Goal: Navigation & Orientation: Find specific page/section

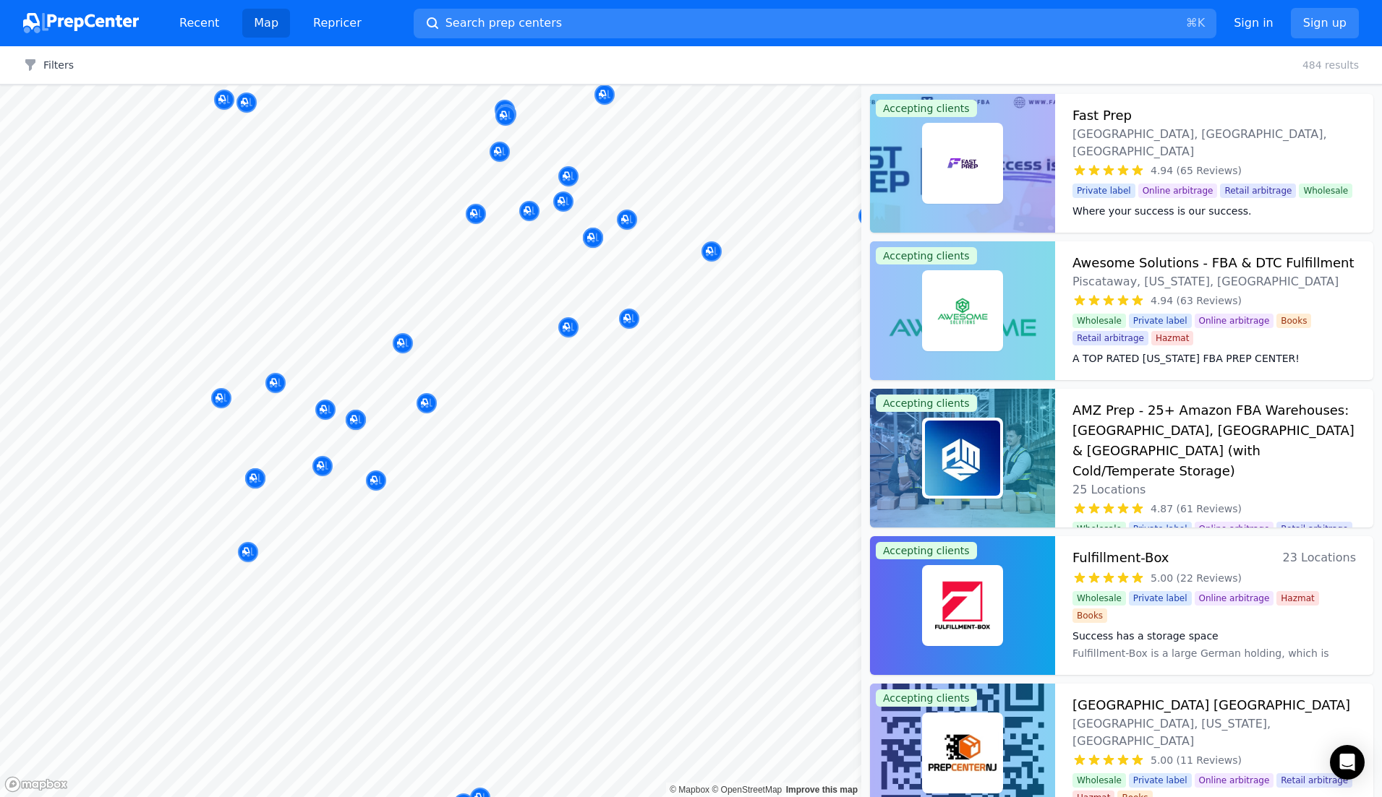
click at [298, 275] on div at bounding box center [416, 276] width 278 height 12
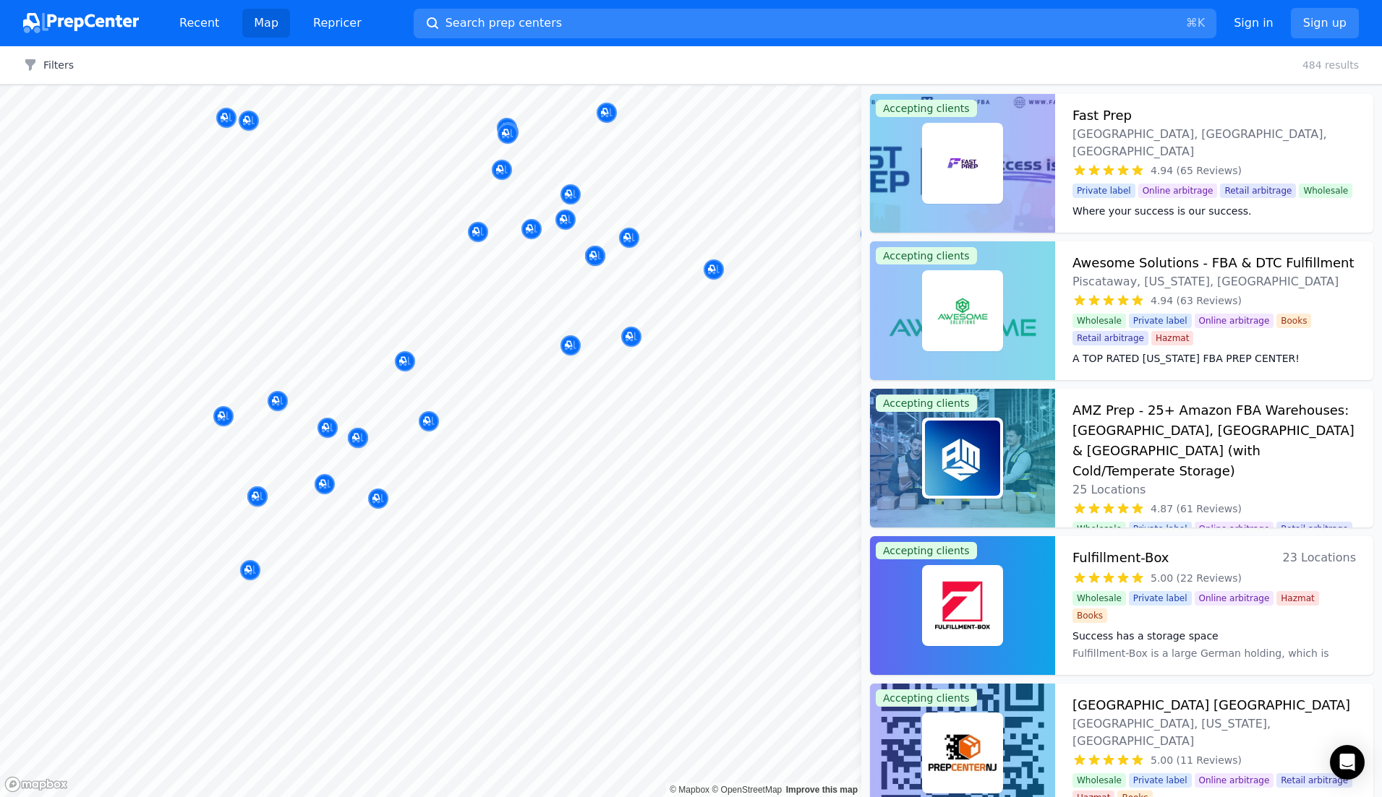
click at [515, 602] on body "Recent Map Repricer Search prep centers ⌘ K Open main menu Sign in Sign up Filt…" at bounding box center [691, 398] width 1382 height 797
click at [374, 336] on body "Recent Map Repricer Search prep centers ⌘ K Open main menu Sign in Sign up Filt…" at bounding box center [691, 398] width 1382 height 797
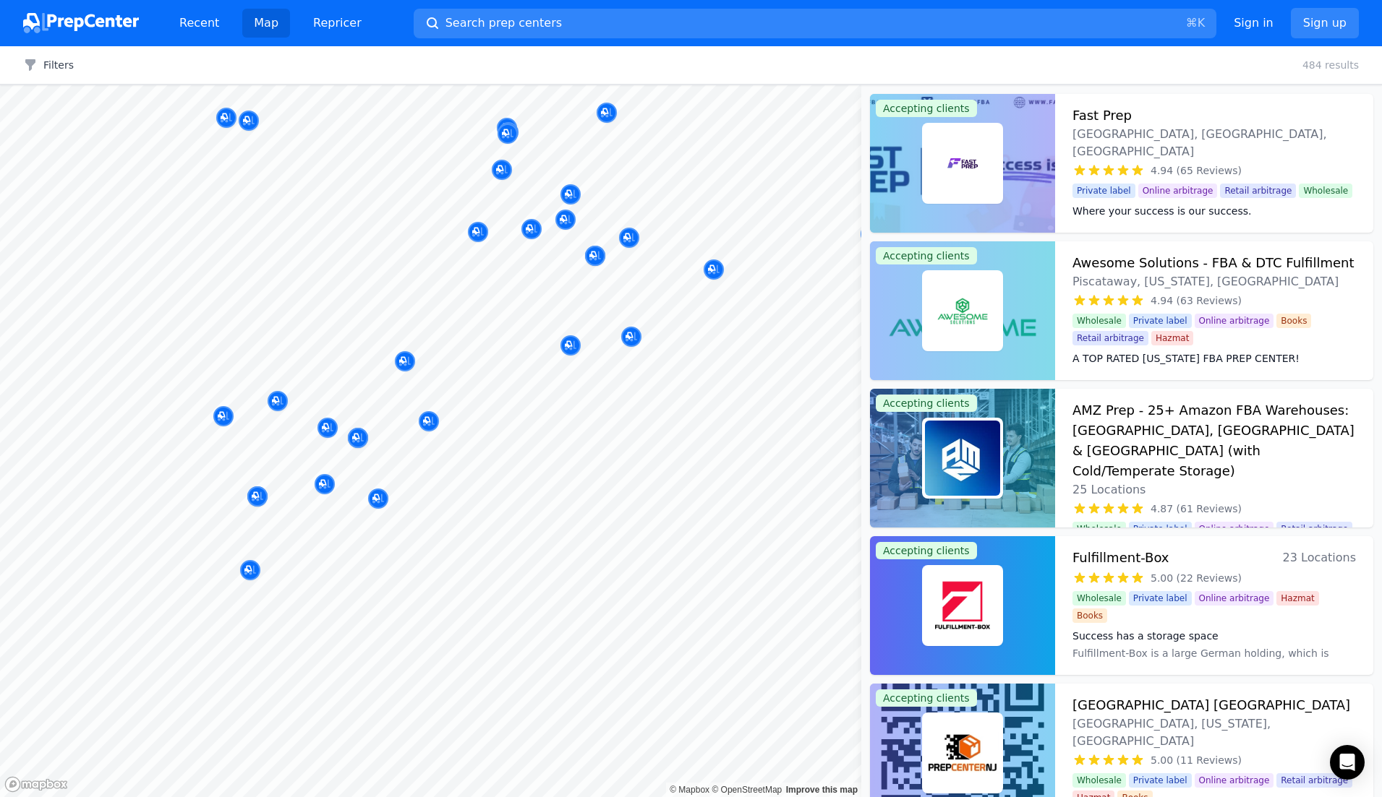
click at [429, 424] on icon "Map marker" at bounding box center [429, 421] width 12 height 9
